Goal: Information Seeking & Learning: Learn about a topic

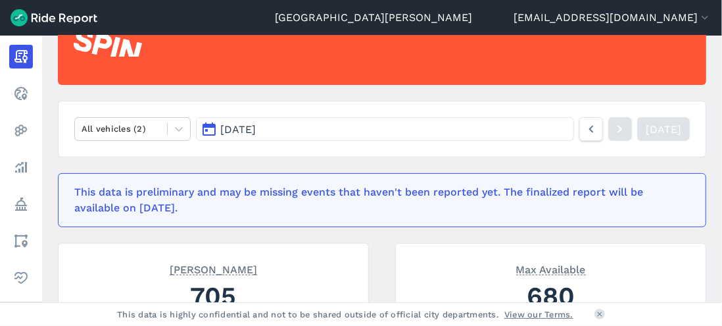
scroll to position [132, 0]
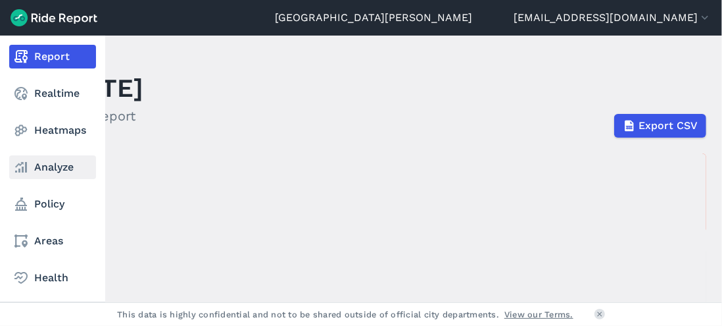
click at [29, 163] on link "Analyze" at bounding box center [52, 167] width 87 height 24
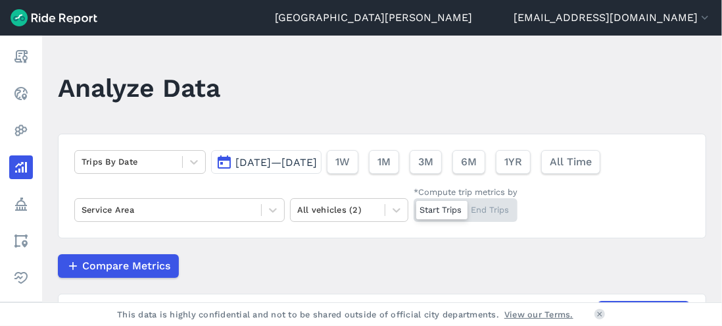
click at [317, 163] on span "[DATE]—[DATE]" at bounding box center [277, 162] width 82 height 13
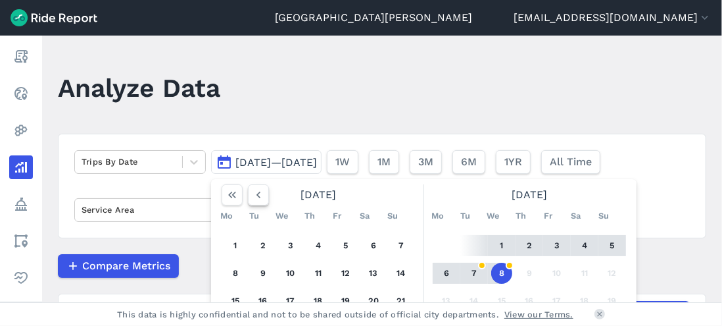
click at [252, 195] on icon "button" at bounding box center [258, 194] width 13 height 13
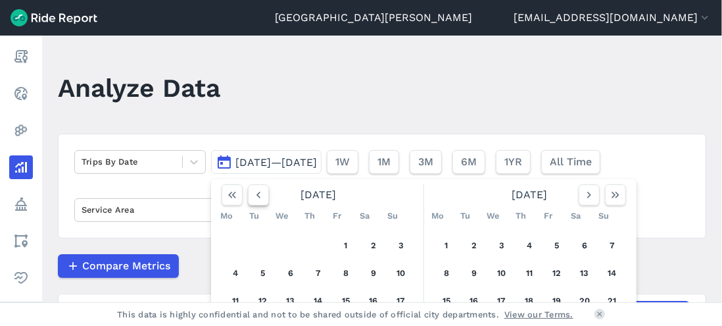
click at [252, 195] on icon "button" at bounding box center [258, 194] width 13 height 13
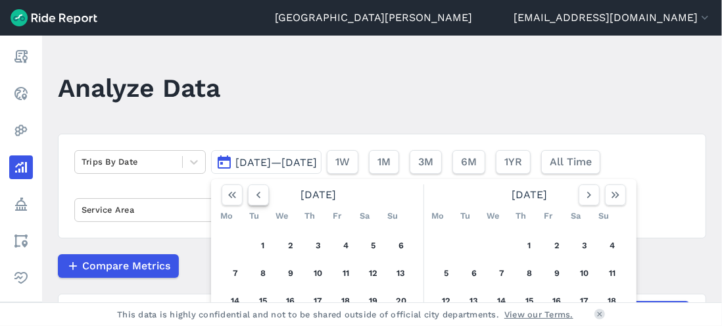
click at [252, 195] on icon "button" at bounding box center [258, 194] width 13 height 13
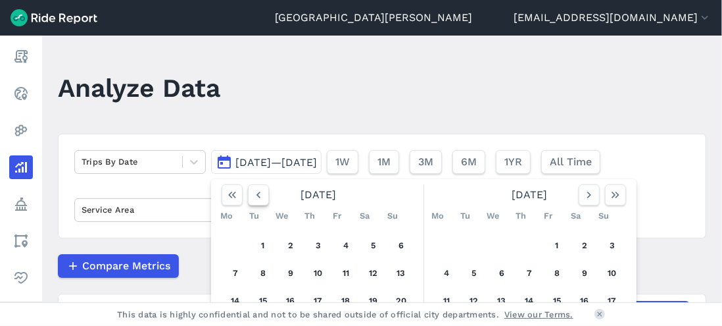
click at [252, 195] on icon "button" at bounding box center [258, 194] width 13 height 13
click at [236, 243] on button "1" at bounding box center [235, 245] width 21 height 21
click at [609, 197] on icon "button" at bounding box center [615, 194] width 13 height 13
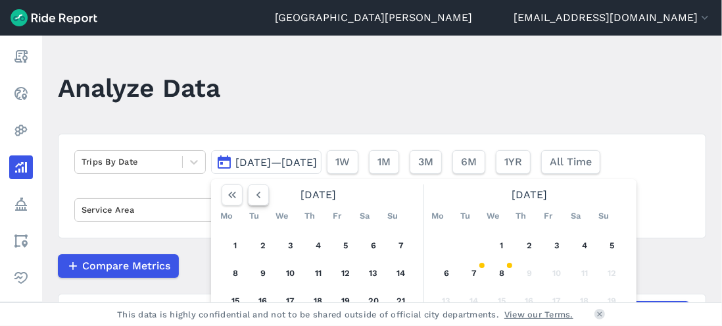
click at [266, 200] on button "button" at bounding box center [258, 194] width 21 height 21
click at [265, 199] on button "button" at bounding box center [258, 194] width 21 height 21
click at [254, 200] on icon "button" at bounding box center [258, 194] width 13 height 13
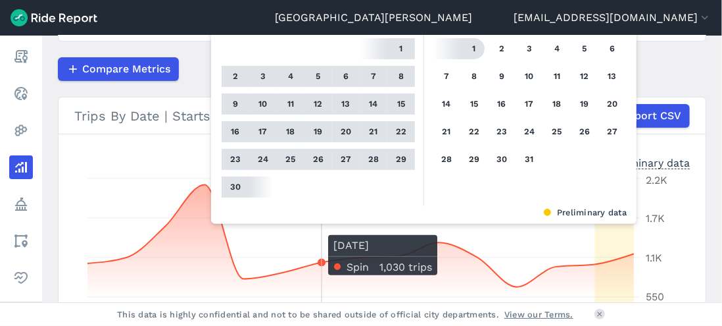
scroll to position [197, 0]
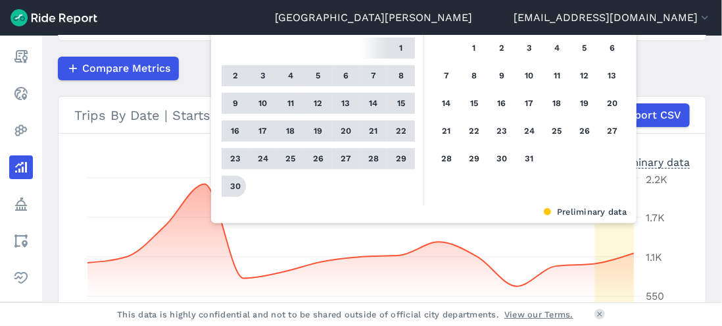
click at [240, 187] on button "30" at bounding box center [235, 186] width 21 height 21
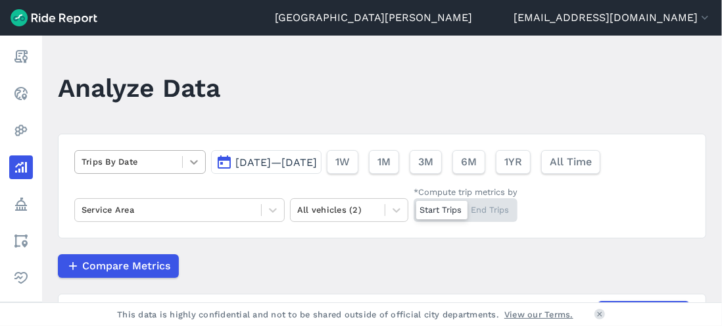
click at [184, 161] on div at bounding box center [194, 162] width 22 height 22
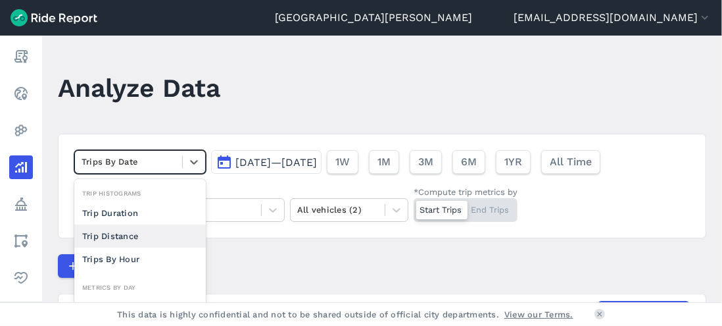
click at [151, 232] on div "Trip Distance" at bounding box center [140, 235] width 132 height 23
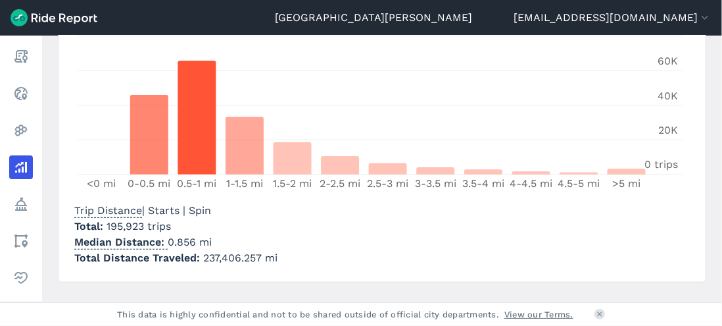
scroll to position [325, 0]
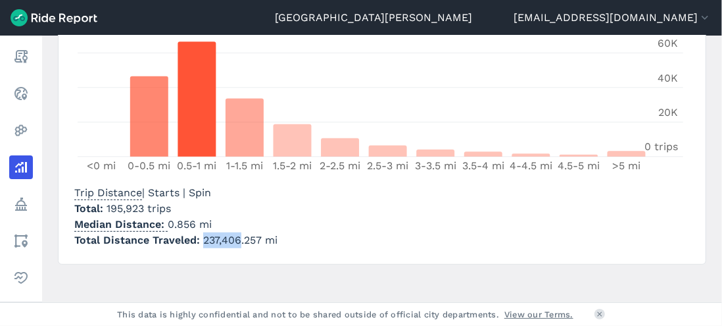
drag, startPoint x: 203, startPoint y: 238, endPoint x: 240, endPoint y: 236, distance: 37.6
click at [240, 236] on span "237,406.257 mi" at bounding box center [240, 240] width 74 height 13
copy span "237,406"
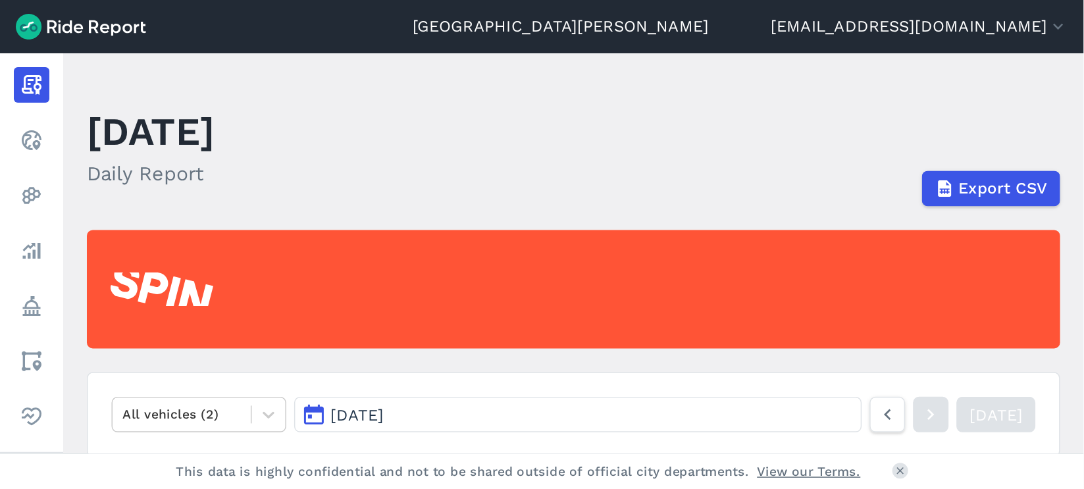
scroll to position [132, 0]
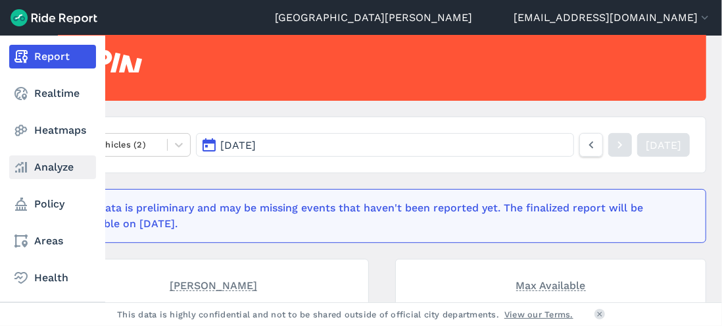
click at [45, 168] on link "Analyze" at bounding box center [52, 167] width 87 height 24
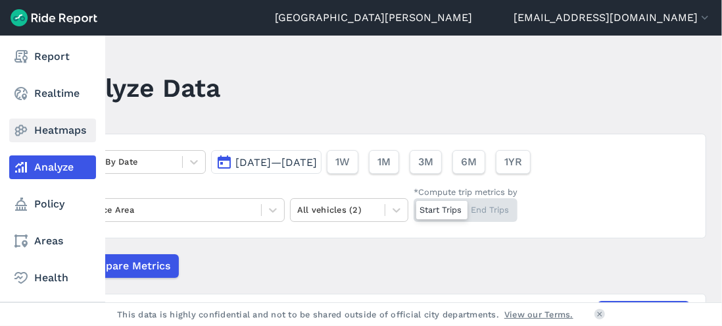
click at [39, 130] on link "Heatmaps" at bounding box center [52, 130] width 87 height 24
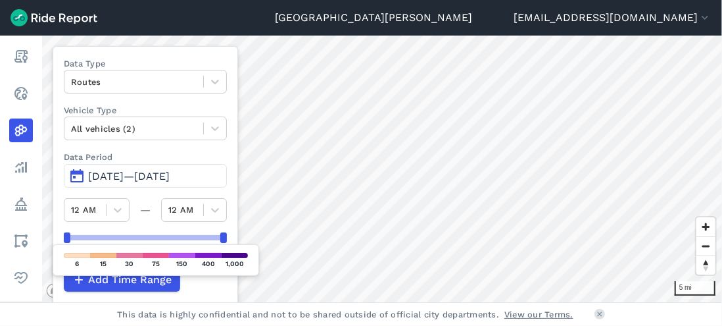
click at [156, 164] on button "[DATE]—[DATE]" at bounding box center [145, 176] width 163 height 24
click at [170, 170] on span "Sep 24, 2025—Oct 6, 2025" at bounding box center [129, 176] width 82 height 13
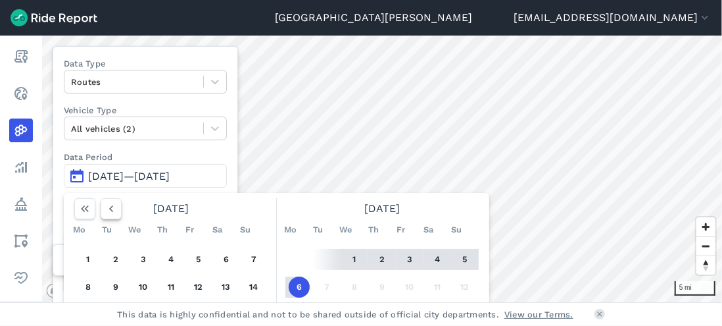
click at [109, 205] on icon "button" at bounding box center [111, 208] width 13 height 13
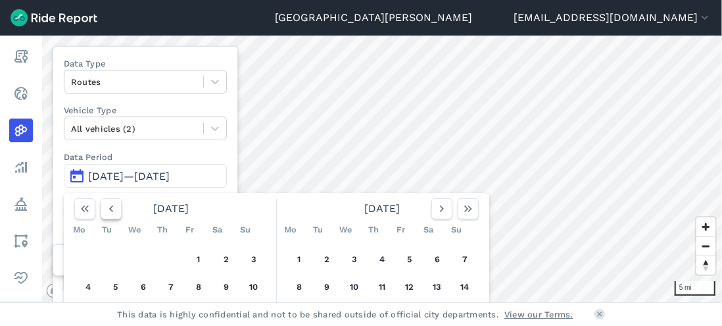
click at [109, 205] on icon "button" at bounding box center [111, 208] width 13 height 13
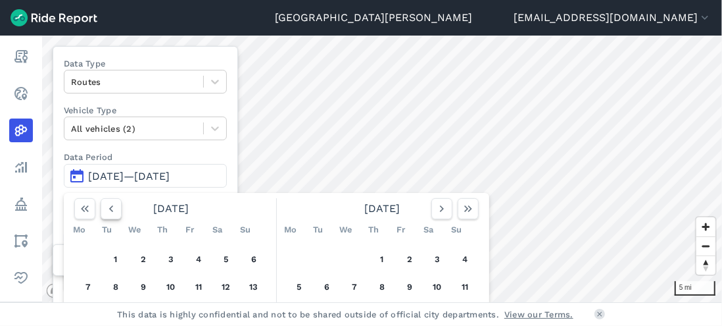
click at [109, 205] on icon "button" at bounding box center [111, 208] width 13 height 13
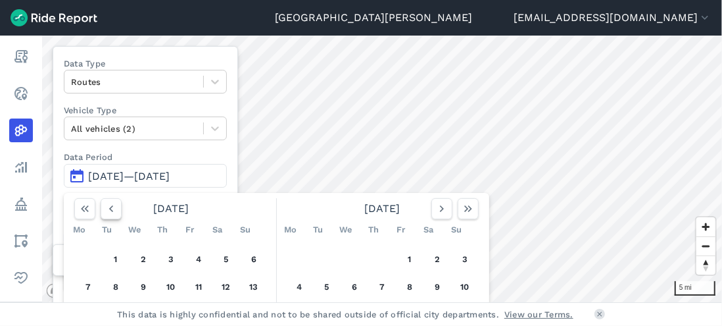
click at [109, 205] on icon "button" at bounding box center [111, 208] width 13 height 13
click at [297, 258] on button "1" at bounding box center [299, 259] width 21 height 21
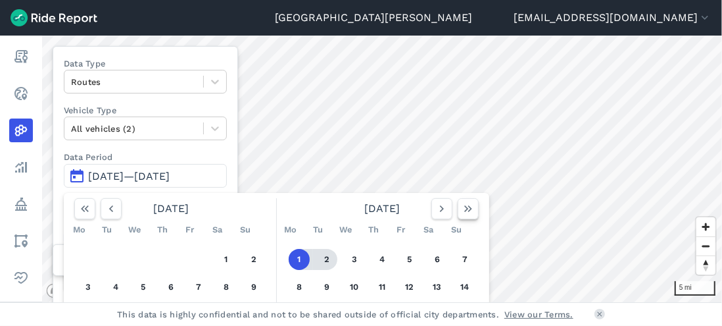
click at [478, 203] on button "button" at bounding box center [468, 208] width 21 height 21
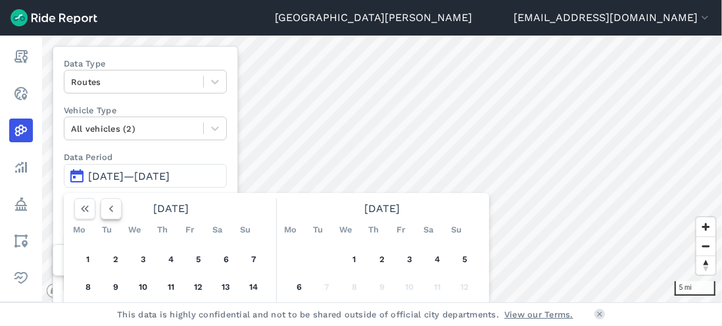
click at [112, 208] on icon "button" at bounding box center [111, 208] width 13 height 13
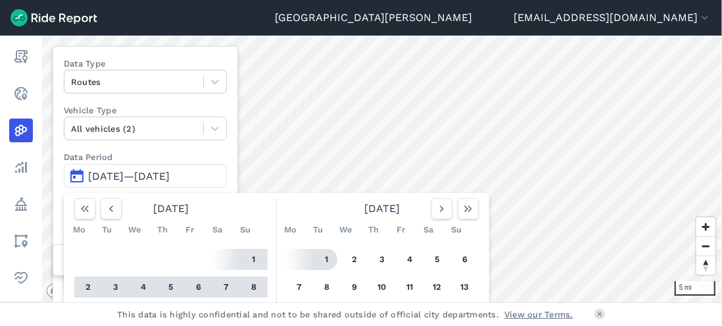
click at [321, 262] on button "1" at bounding box center [326, 259] width 21 height 21
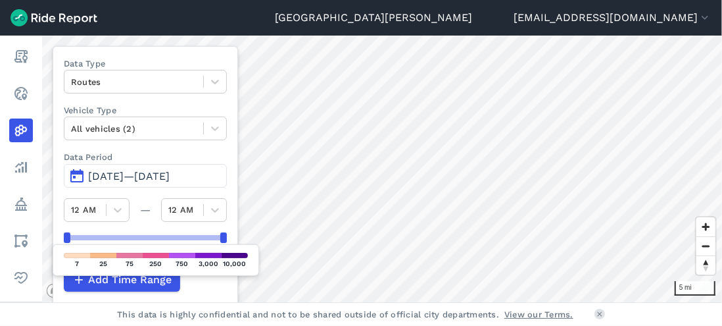
click at [209, 174] on button "Jul 1, 2024—Jul 1, 2025" at bounding box center [145, 176] width 163 height 24
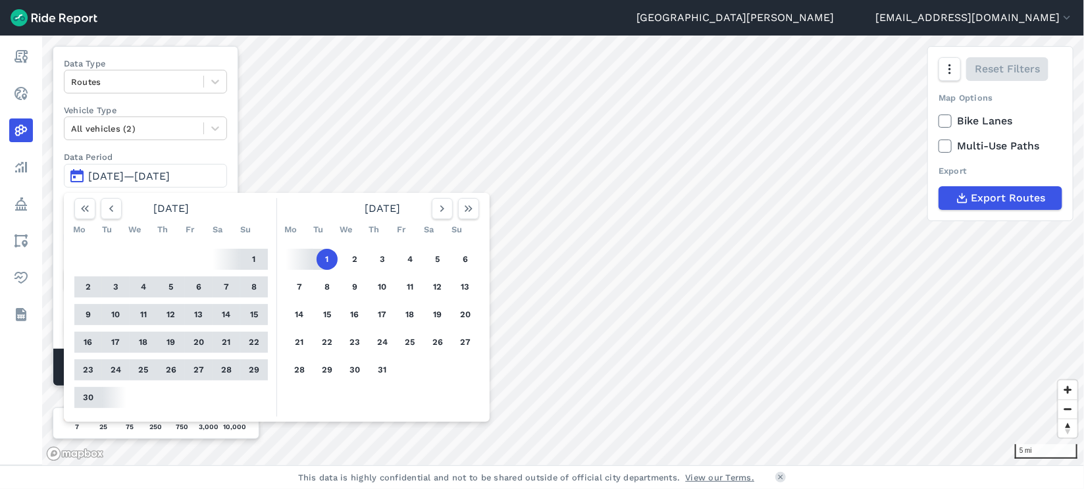
click at [201, 164] on button "Jul 1, 2024—Jul 1, 2025" at bounding box center [145, 176] width 163 height 24
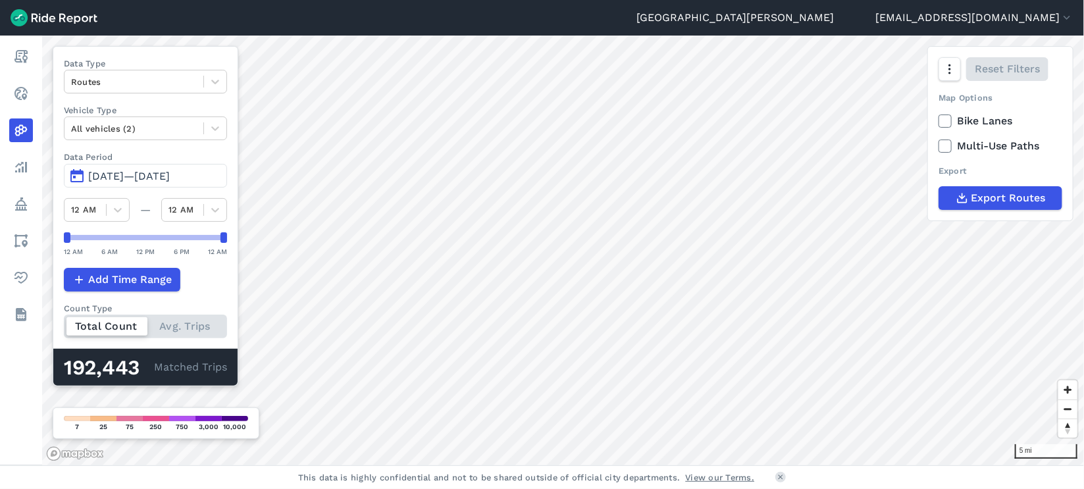
click at [132, 171] on span "Jul 1, 2024—Jul 1, 2025" at bounding box center [129, 176] width 82 height 13
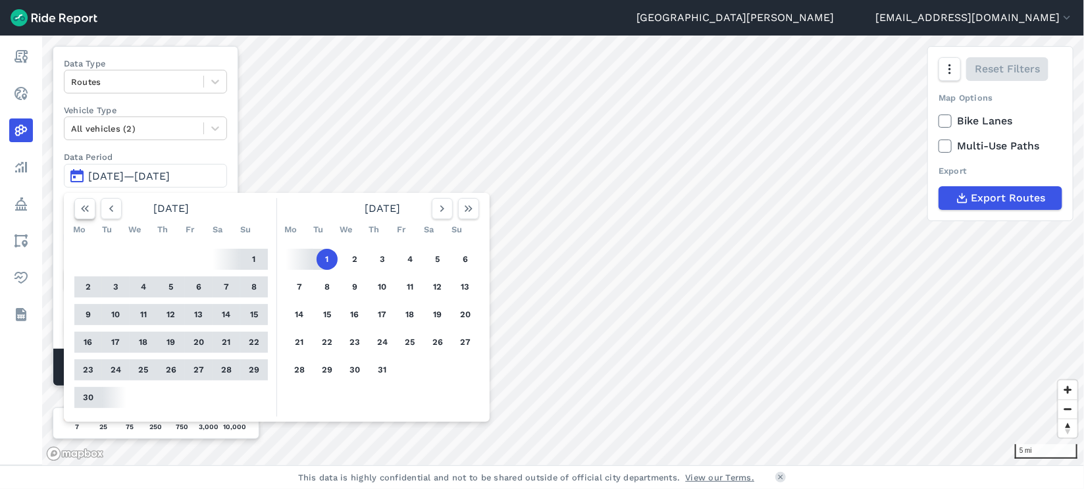
click at [88, 207] on icon "button" at bounding box center [84, 208] width 13 height 13
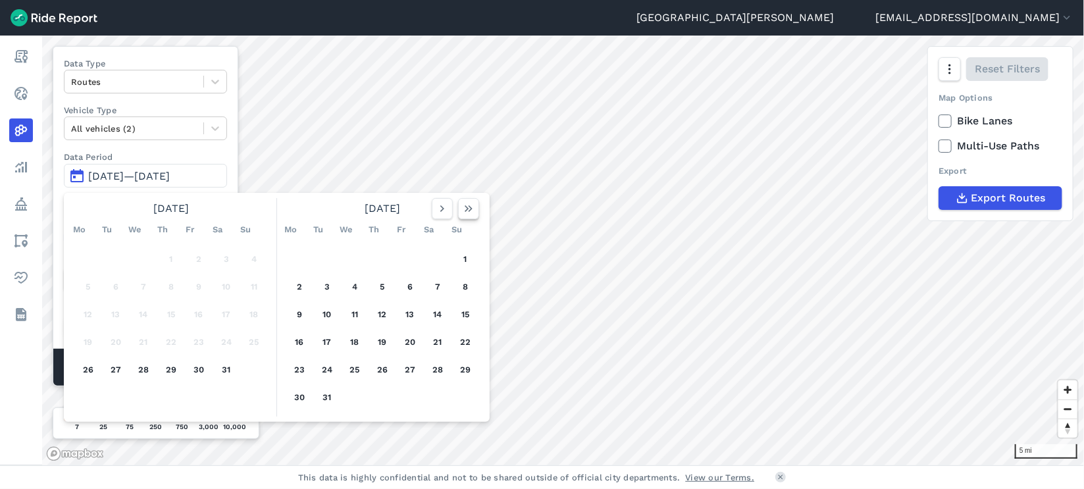
click at [467, 207] on use "button" at bounding box center [469, 208] width 8 height 7
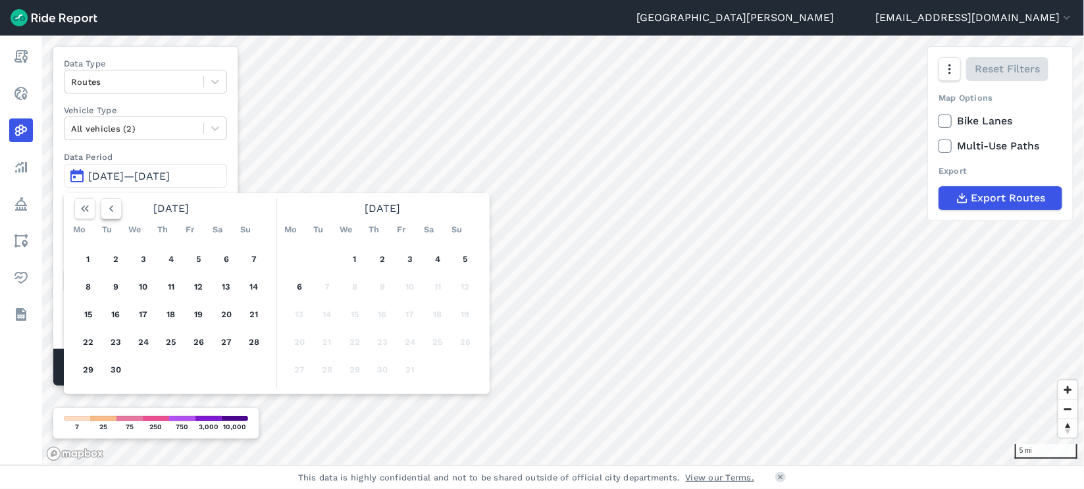
click at [107, 211] on icon "button" at bounding box center [111, 208] width 13 height 13
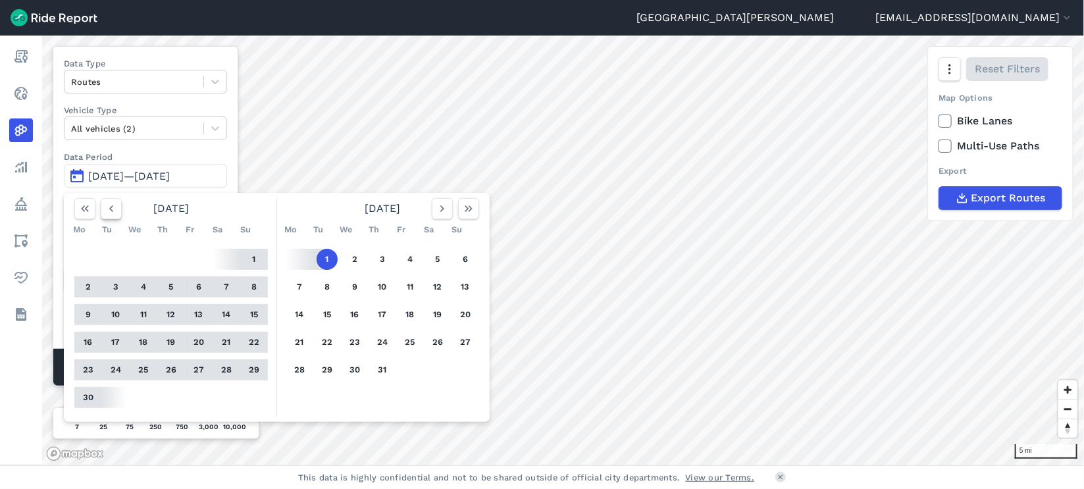
click at [107, 211] on icon "button" at bounding box center [111, 208] width 13 height 13
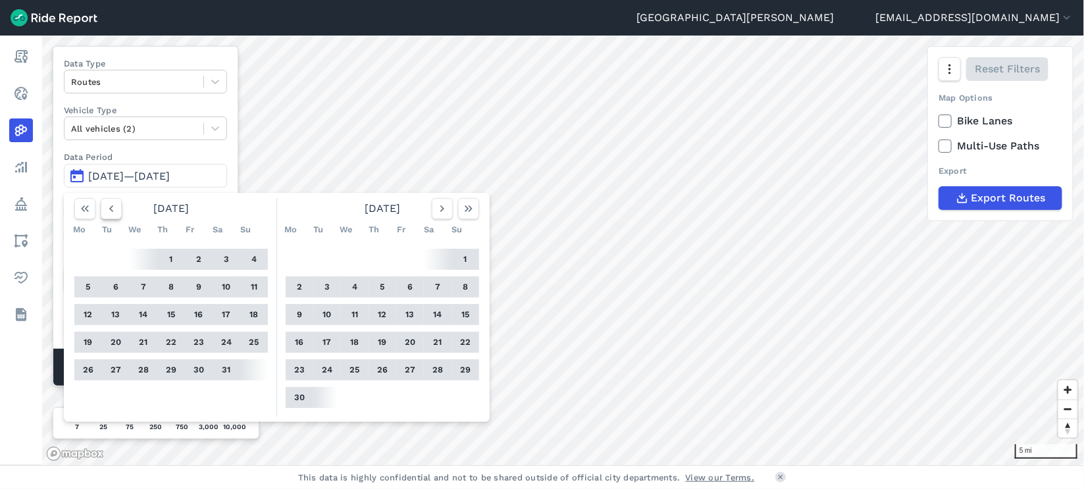
click at [107, 211] on icon "button" at bounding box center [111, 208] width 13 height 13
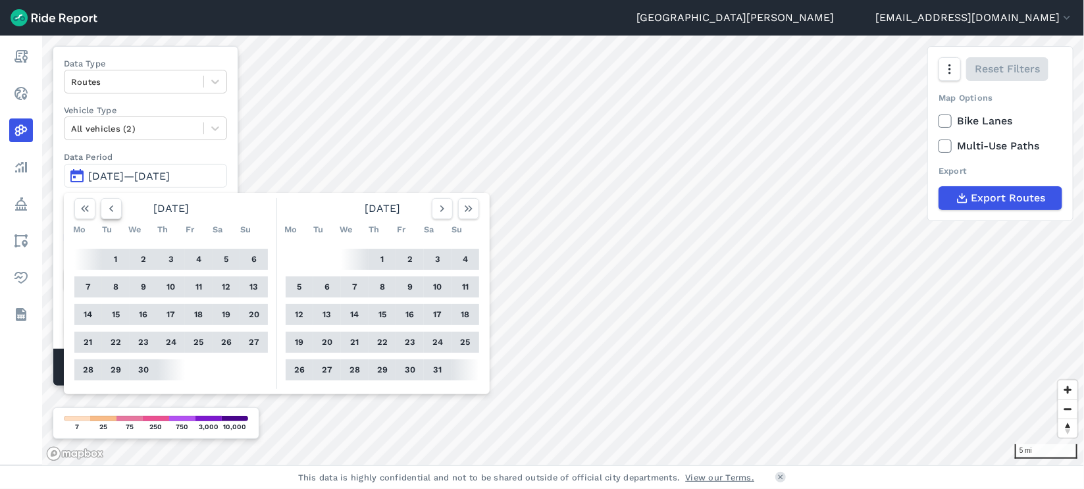
click at [107, 211] on icon "button" at bounding box center [111, 208] width 13 height 13
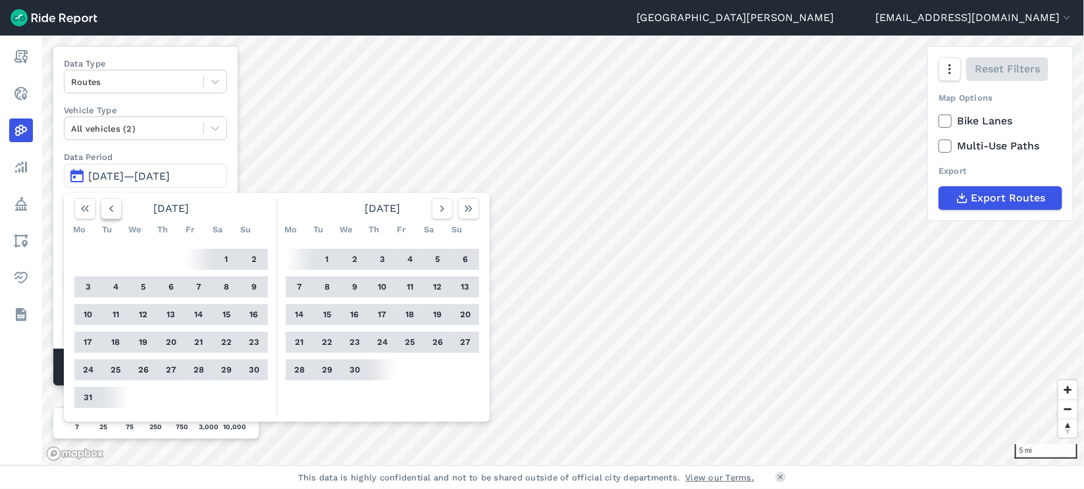
click at [107, 211] on icon "button" at bounding box center [111, 208] width 13 height 13
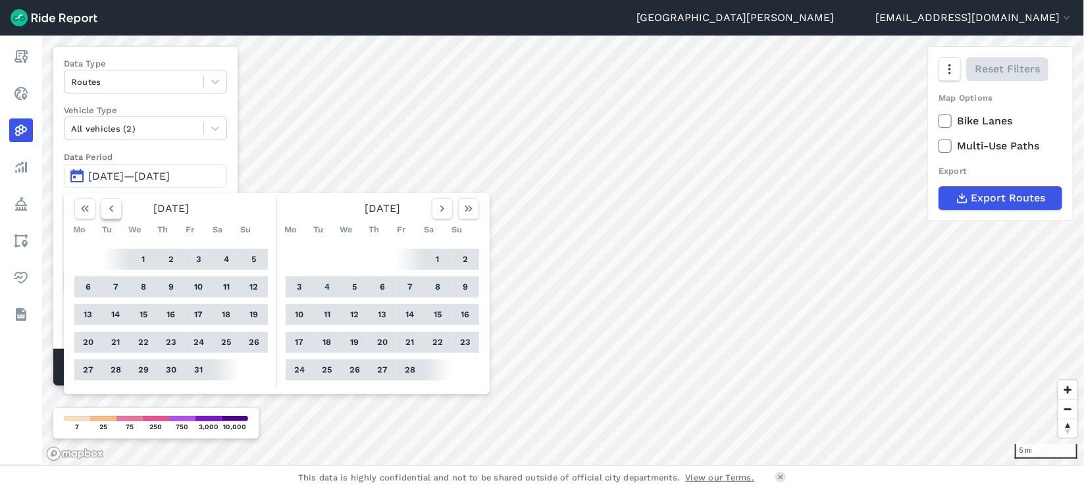
click at [107, 211] on icon "button" at bounding box center [111, 208] width 13 height 13
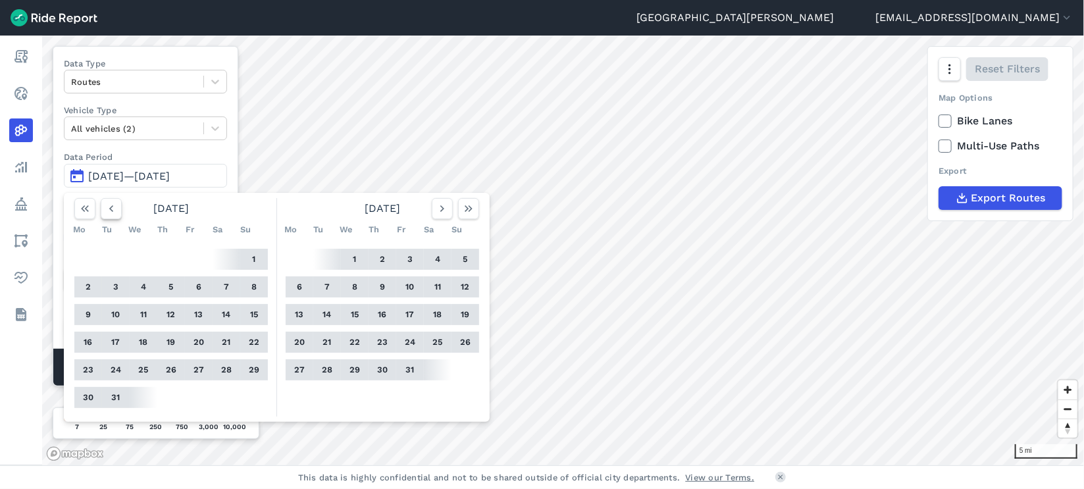
click at [107, 211] on icon "button" at bounding box center [111, 208] width 13 height 13
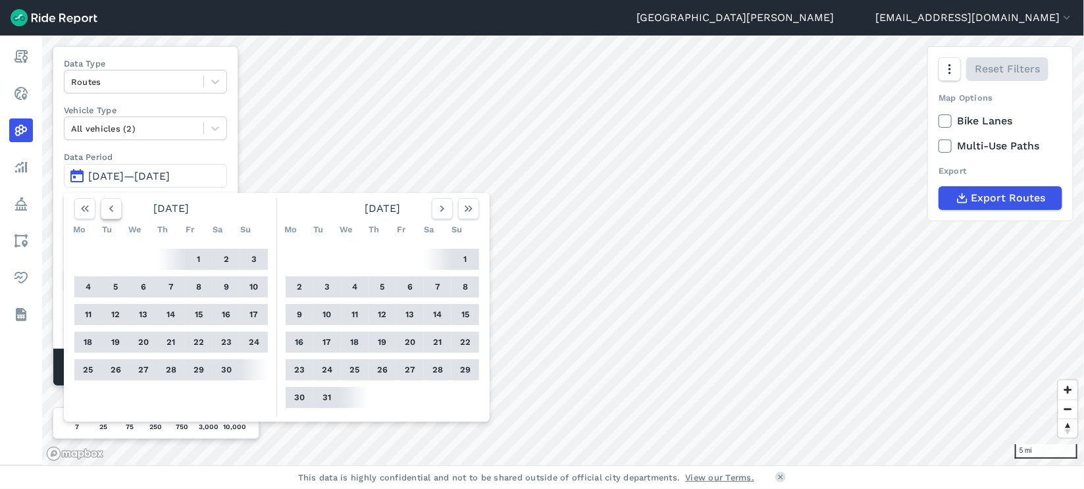
click at [107, 211] on icon "button" at bounding box center [111, 208] width 13 height 13
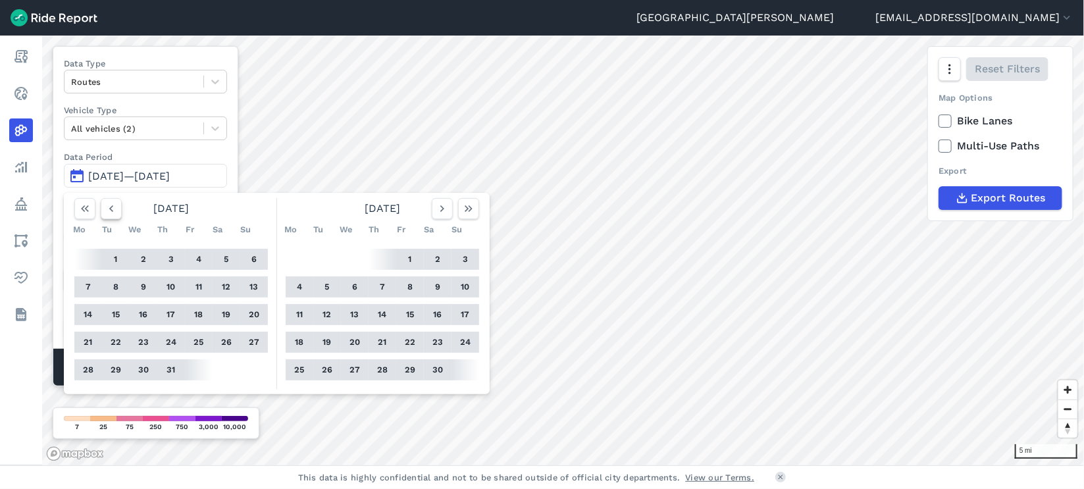
click at [107, 211] on icon "button" at bounding box center [111, 208] width 13 height 13
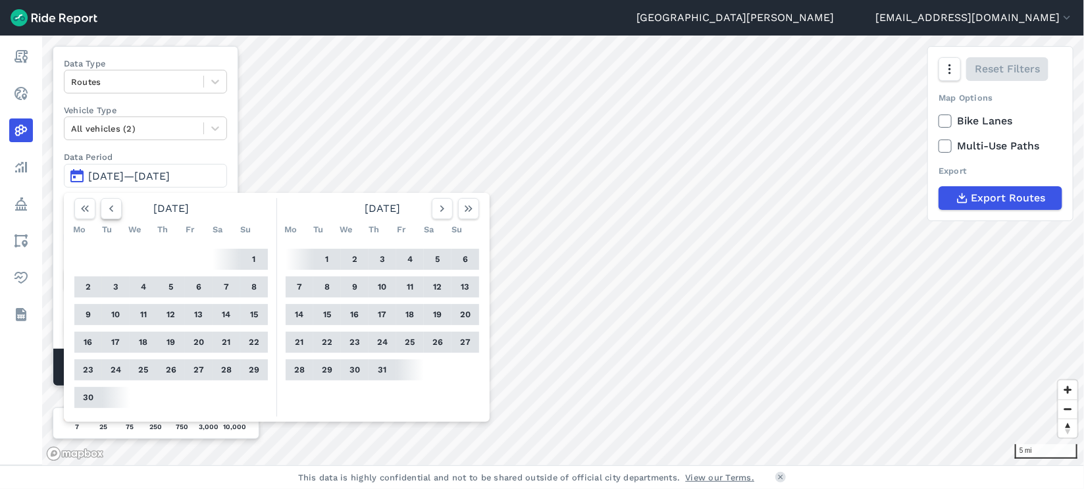
click at [107, 211] on icon "button" at bounding box center [111, 208] width 13 height 13
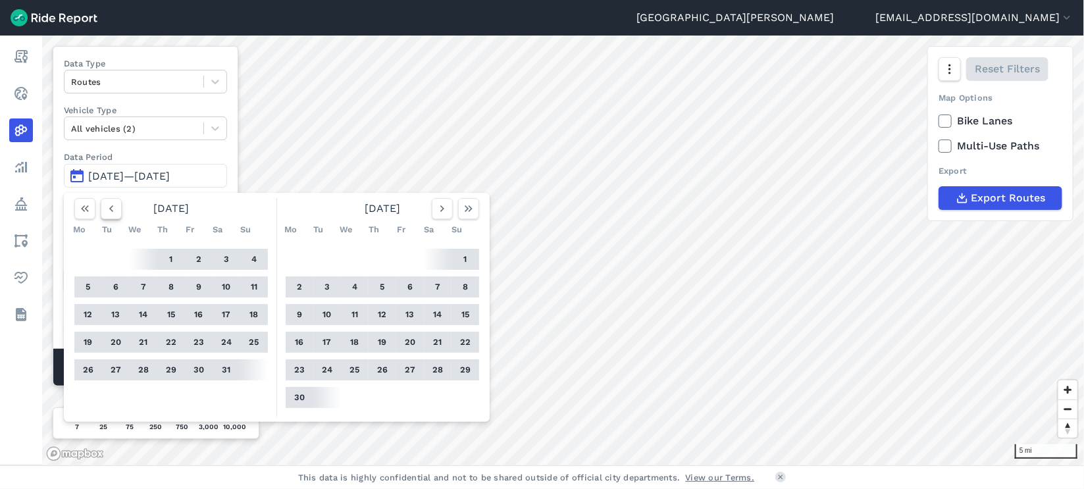
click at [107, 211] on icon "button" at bounding box center [111, 208] width 13 height 13
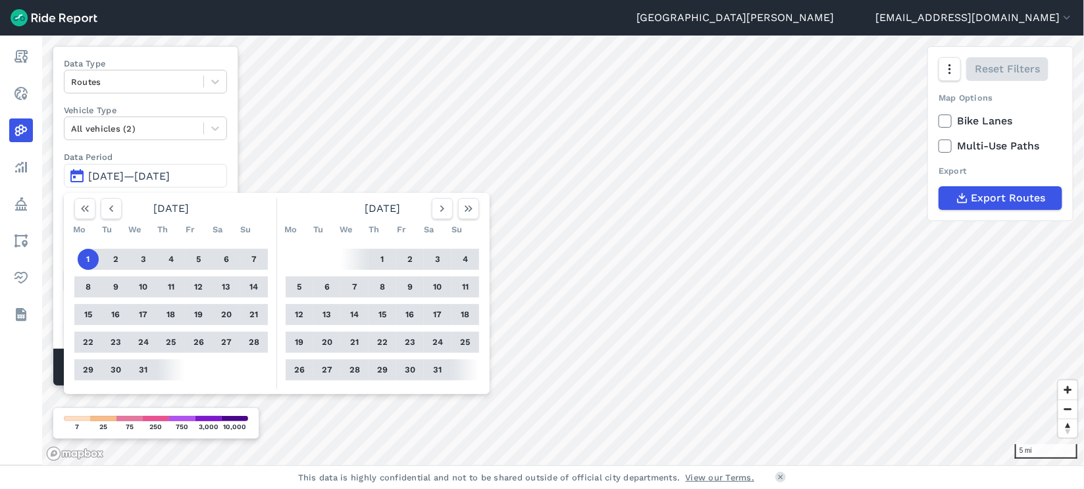
click at [86, 260] on button "1" at bounding box center [88, 259] width 21 height 21
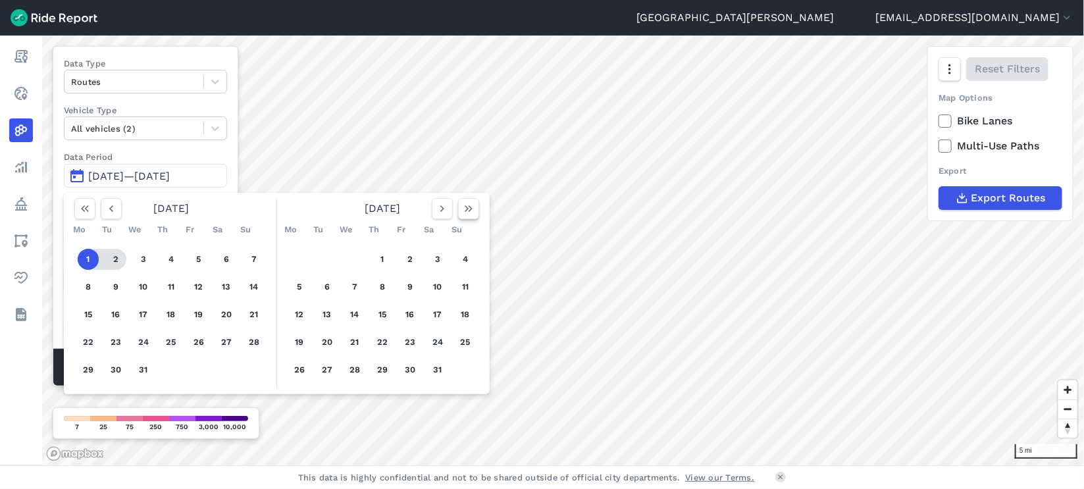
click at [469, 214] on icon "button" at bounding box center [468, 208] width 13 height 13
click at [111, 215] on button "button" at bounding box center [111, 208] width 21 height 21
click at [111, 200] on button "button" at bounding box center [111, 208] width 21 height 21
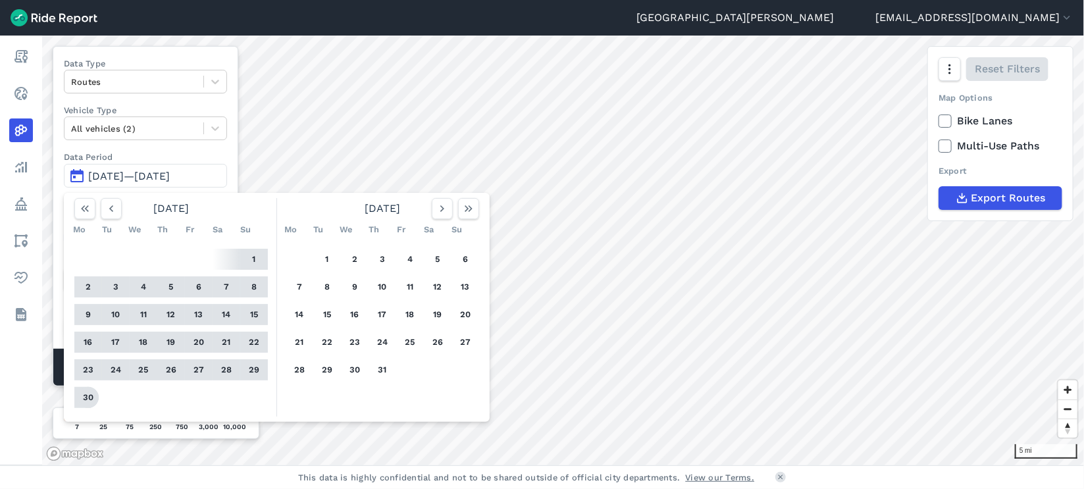
click at [76, 325] on div at bounding box center [86, 397] width 24 height 21
click at [92, 325] on button "30" at bounding box center [88, 397] width 21 height 21
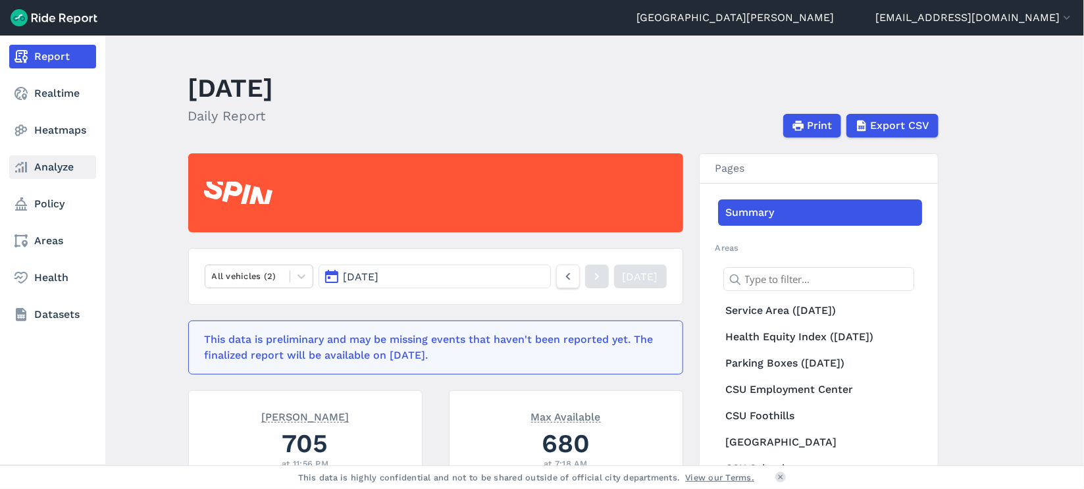
click at [31, 174] on link "Analyze" at bounding box center [52, 167] width 87 height 24
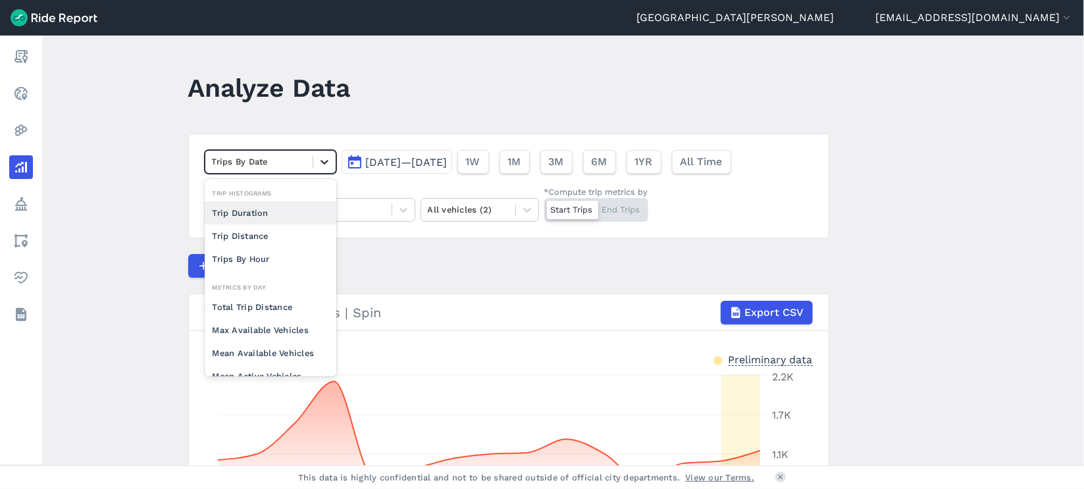
click at [320, 164] on icon at bounding box center [324, 161] width 13 height 13
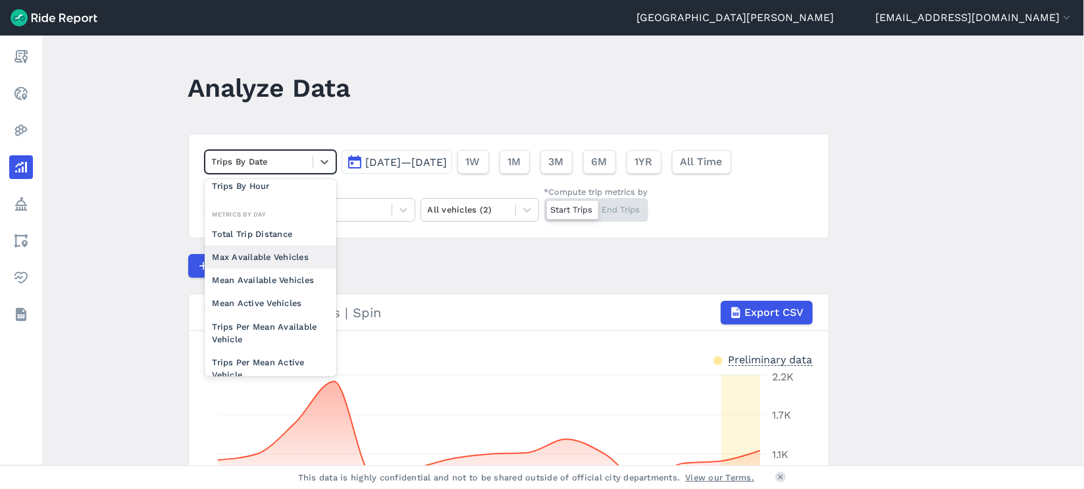
scroll to position [98, 0]
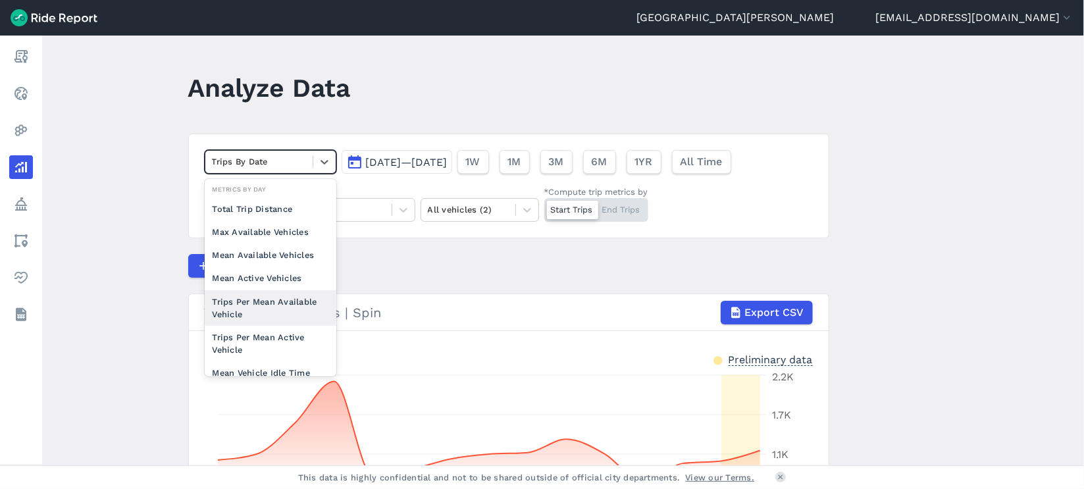
click at [276, 316] on div "Trips Per Mean Available Vehicle" at bounding box center [271, 308] width 132 height 36
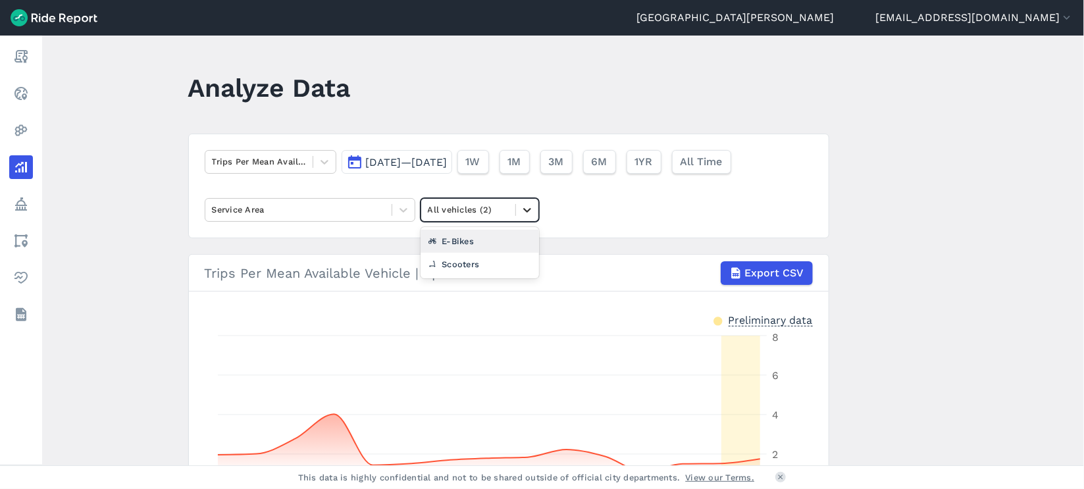
click at [525, 214] on icon at bounding box center [526, 209] width 13 height 13
click at [483, 267] on div "Scooters" at bounding box center [479, 264] width 118 height 23
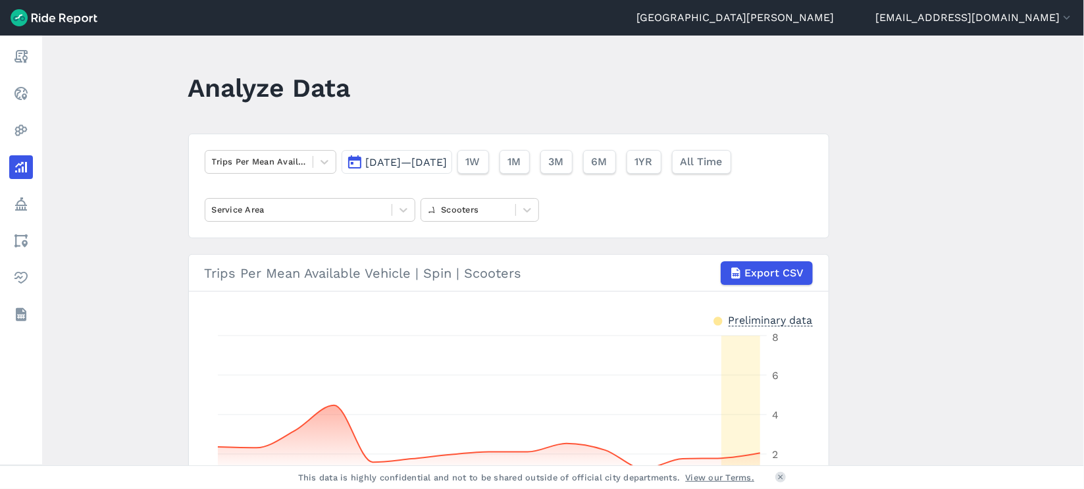
click at [447, 163] on span "[DATE]—[DATE]" at bounding box center [407, 162] width 82 height 13
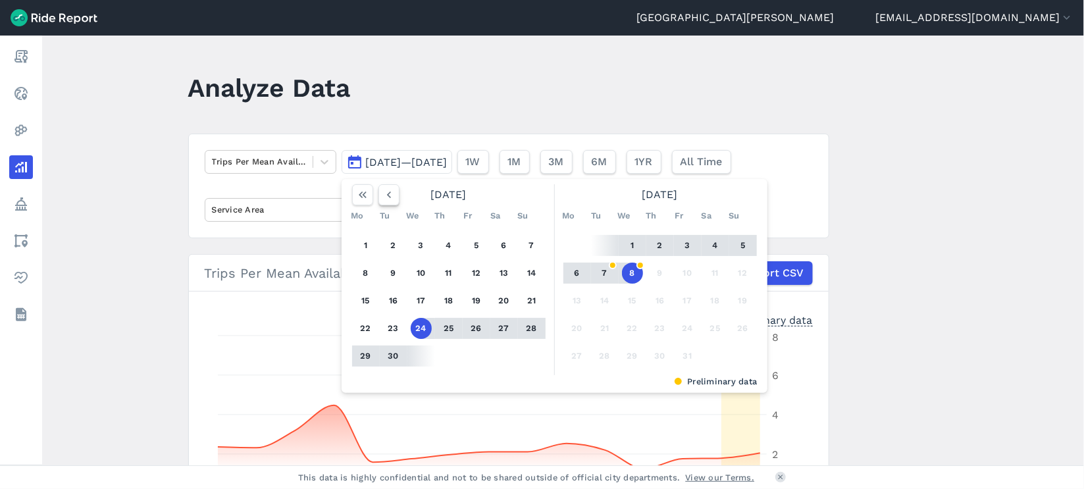
click at [383, 192] on icon "button" at bounding box center [388, 194] width 13 height 13
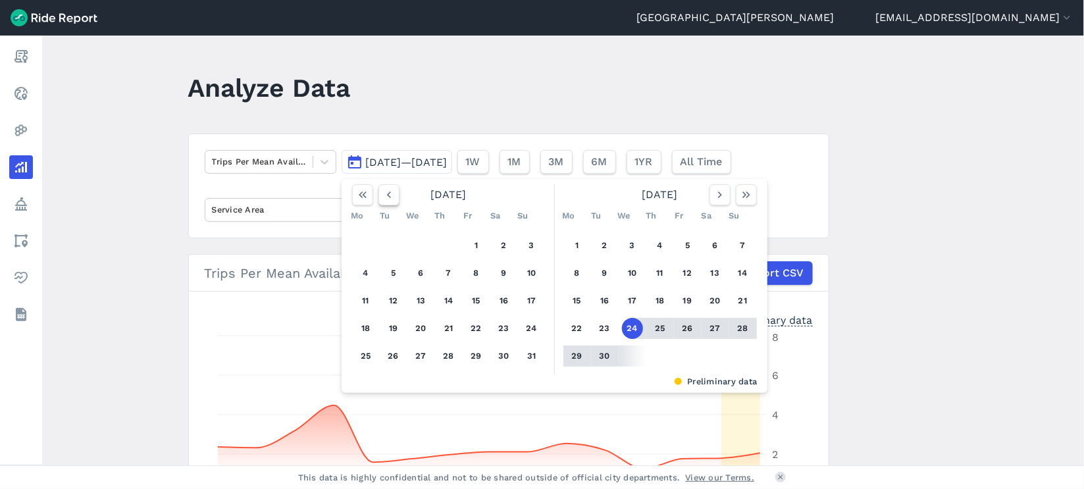
click at [383, 192] on icon "button" at bounding box center [388, 194] width 13 height 13
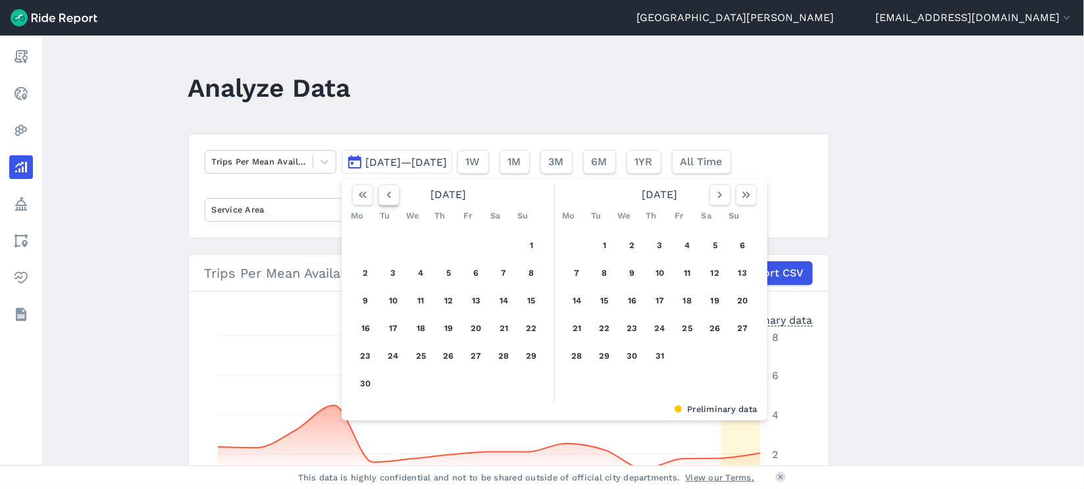
click at [383, 192] on icon "button" at bounding box center [388, 194] width 13 height 13
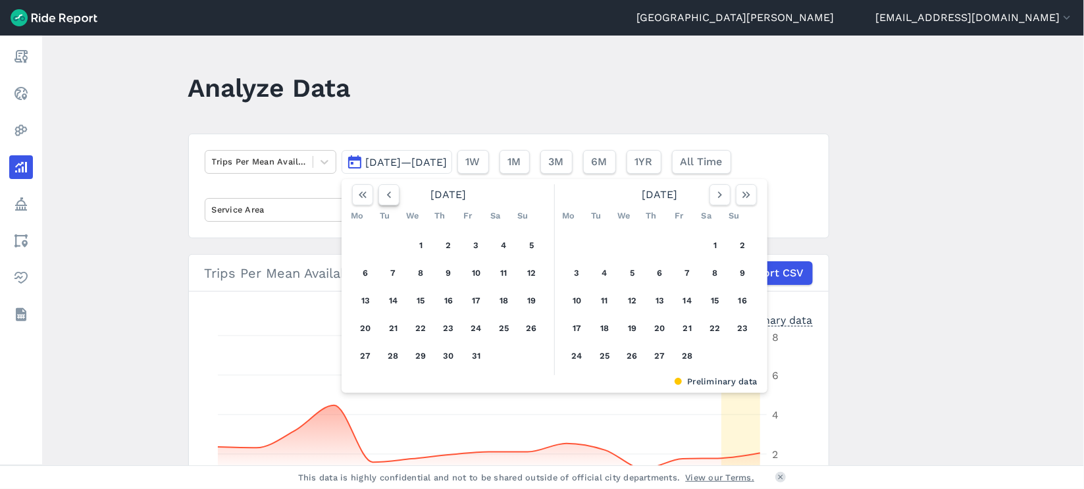
click at [383, 192] on icon "button" at bounding box center [388, 194] width 13 height 13
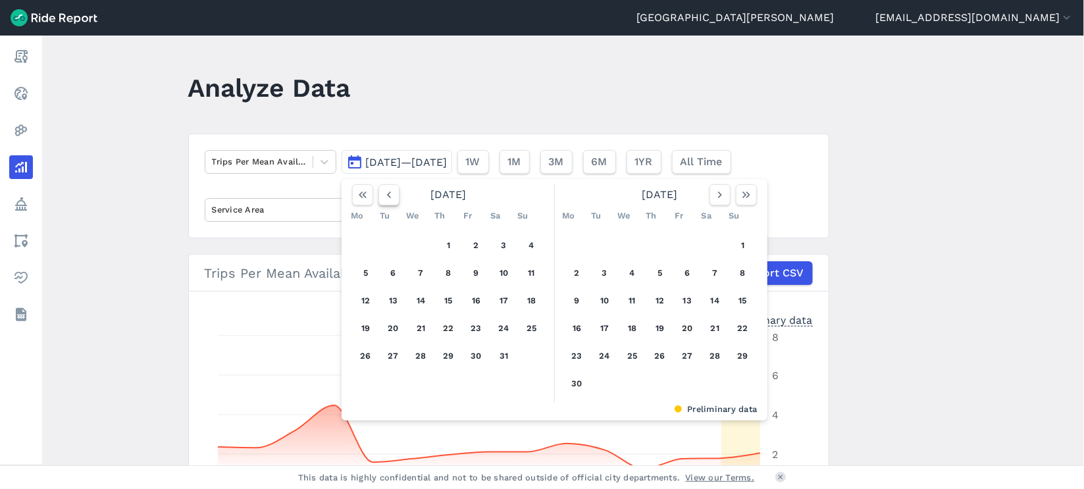
click at [383, 192] on icon "button" at bounding box center [388, 194] width 13 height 13
click at [361, 249] on button "1" at bounding box center [365, 245] width 21 height 21
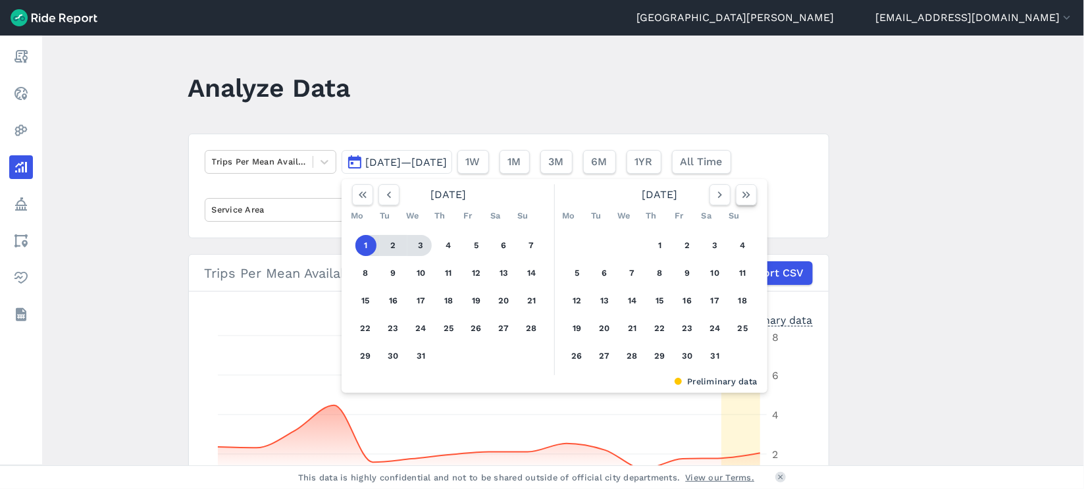
click at [747, 200] on icon "button" at bounding box center [746, 194] width 13 height 13
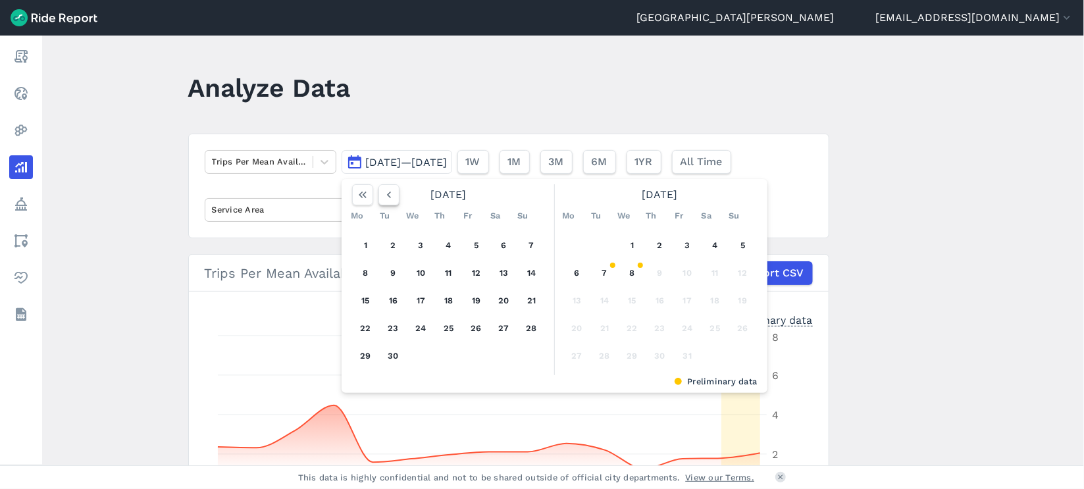
click at [388, 193] on icon "button" at bounding box center [388, 194] width 13 height 13
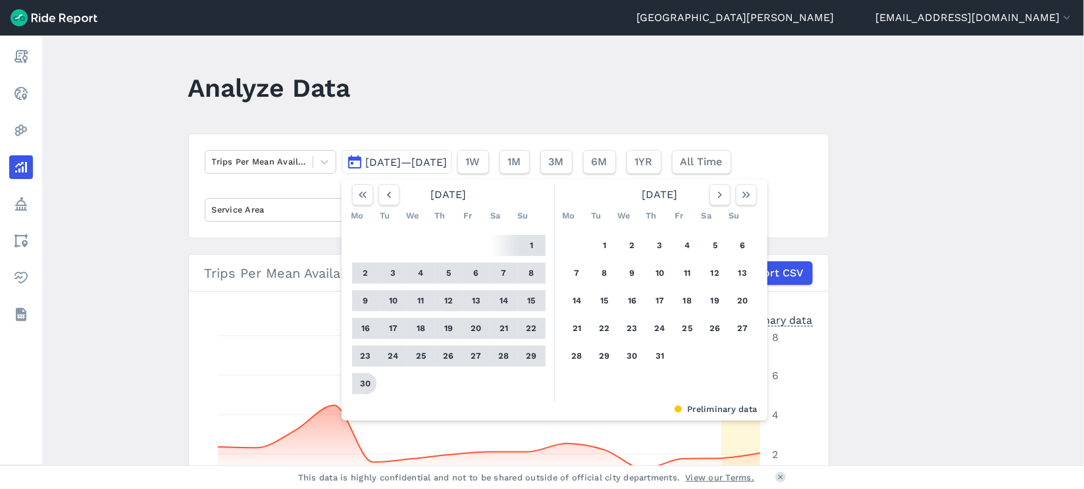
click at [358, 384] on button "30" at bounding box center [365, 383] width 21 height 21
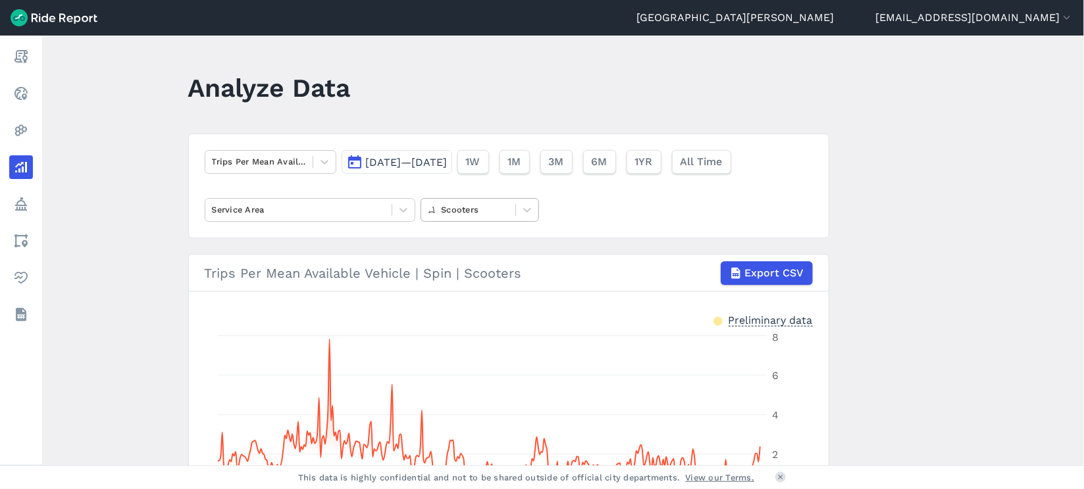
click at [450, 207] on div at bounding box center [468, 209] width 81 height 15
click at [455, 257] on div "E-Bikes" at bounding box center [479, 264] width 118 height 23
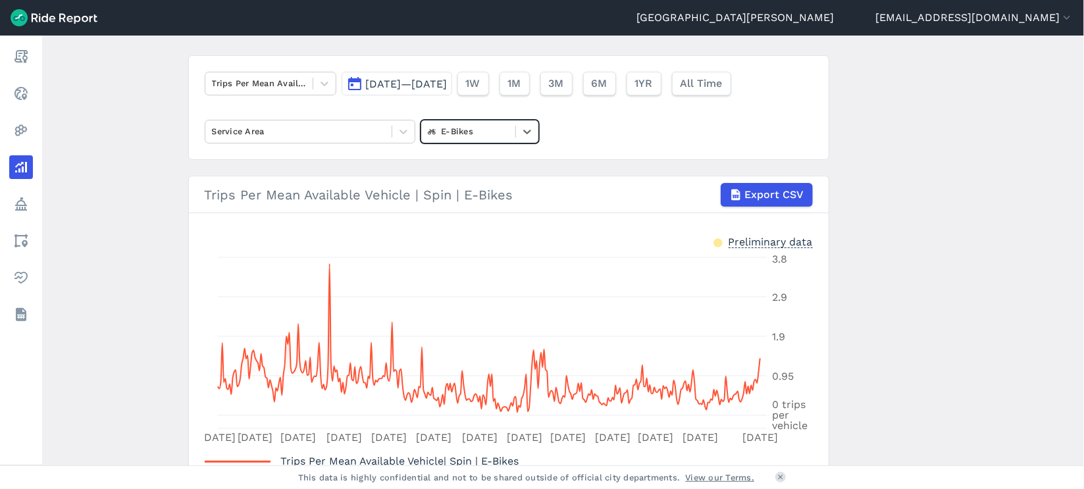
scroll to position [161, 0]
